Goal: Information Seeking & Learning: Learn about a topic

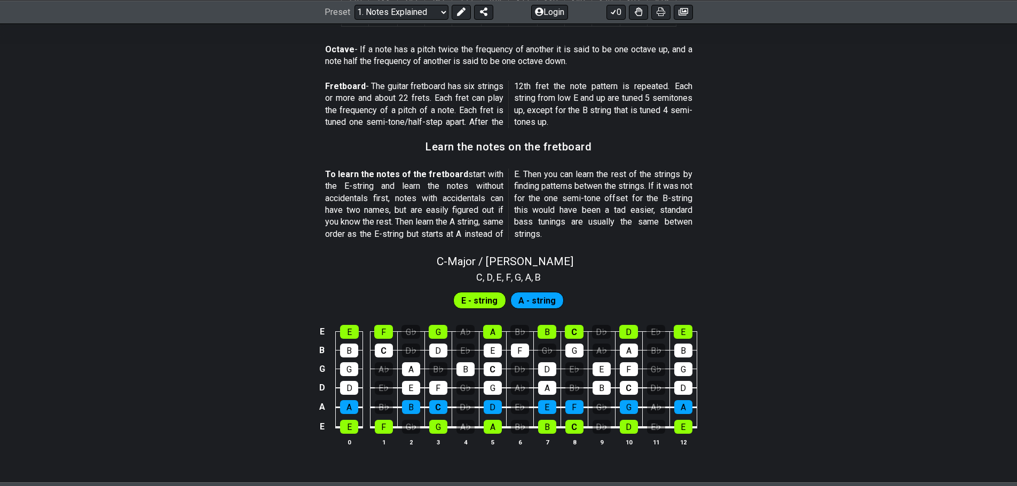
scroll to position [854, 0]
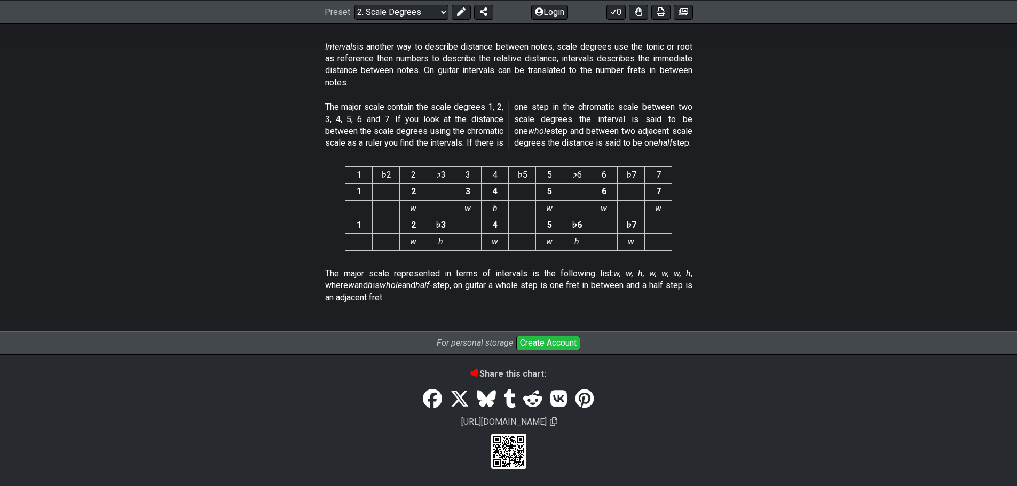
scroll to position [2775, 0]
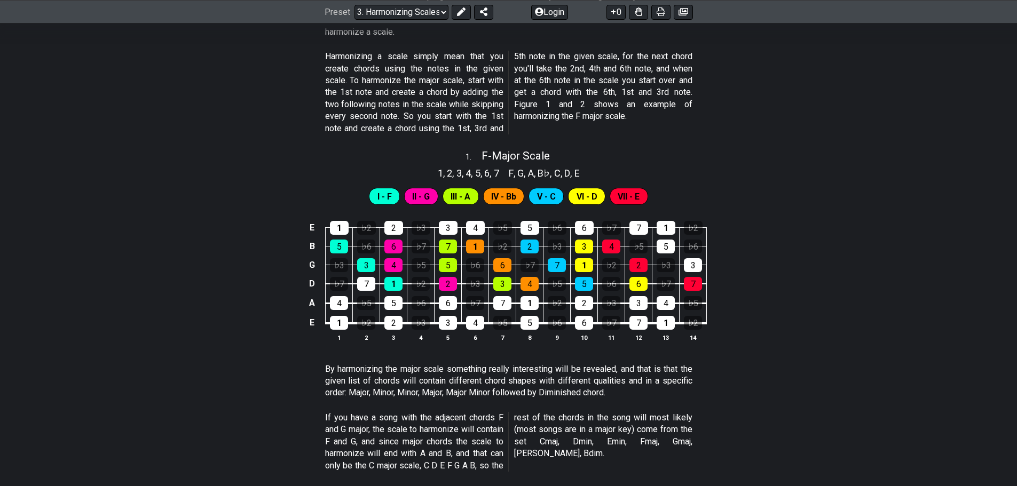
scroll to position [374, 0]
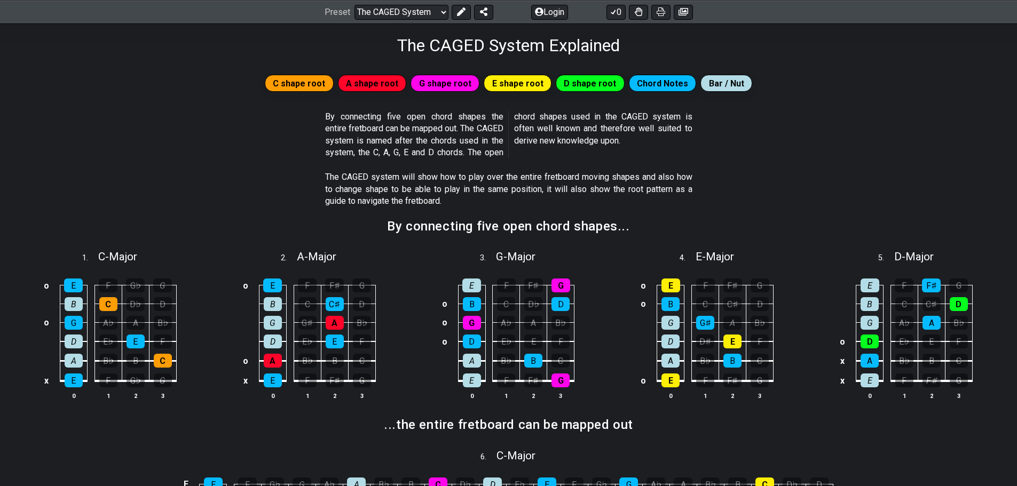
scroll to position [160, 0]
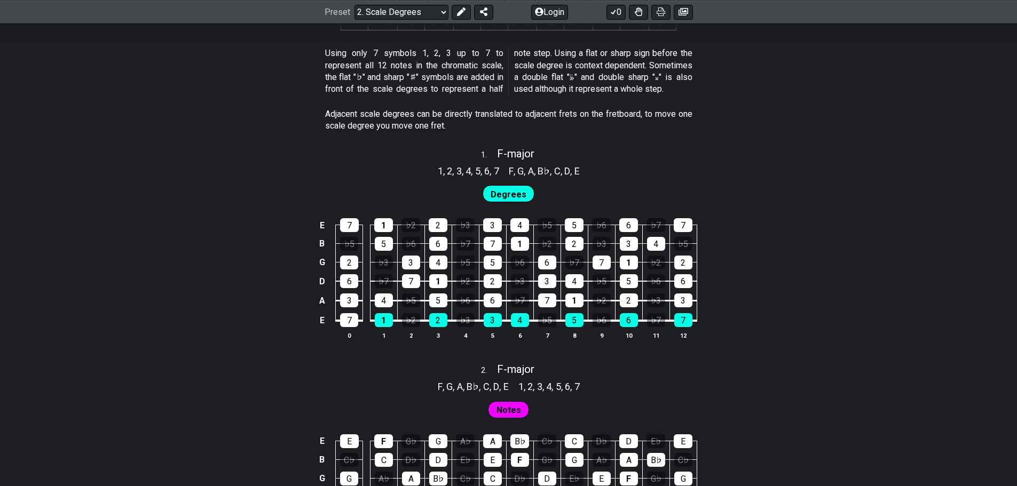
scroll to position [640, 0]
